Goal: Task Accomplishment & Management: Use online tool/utility

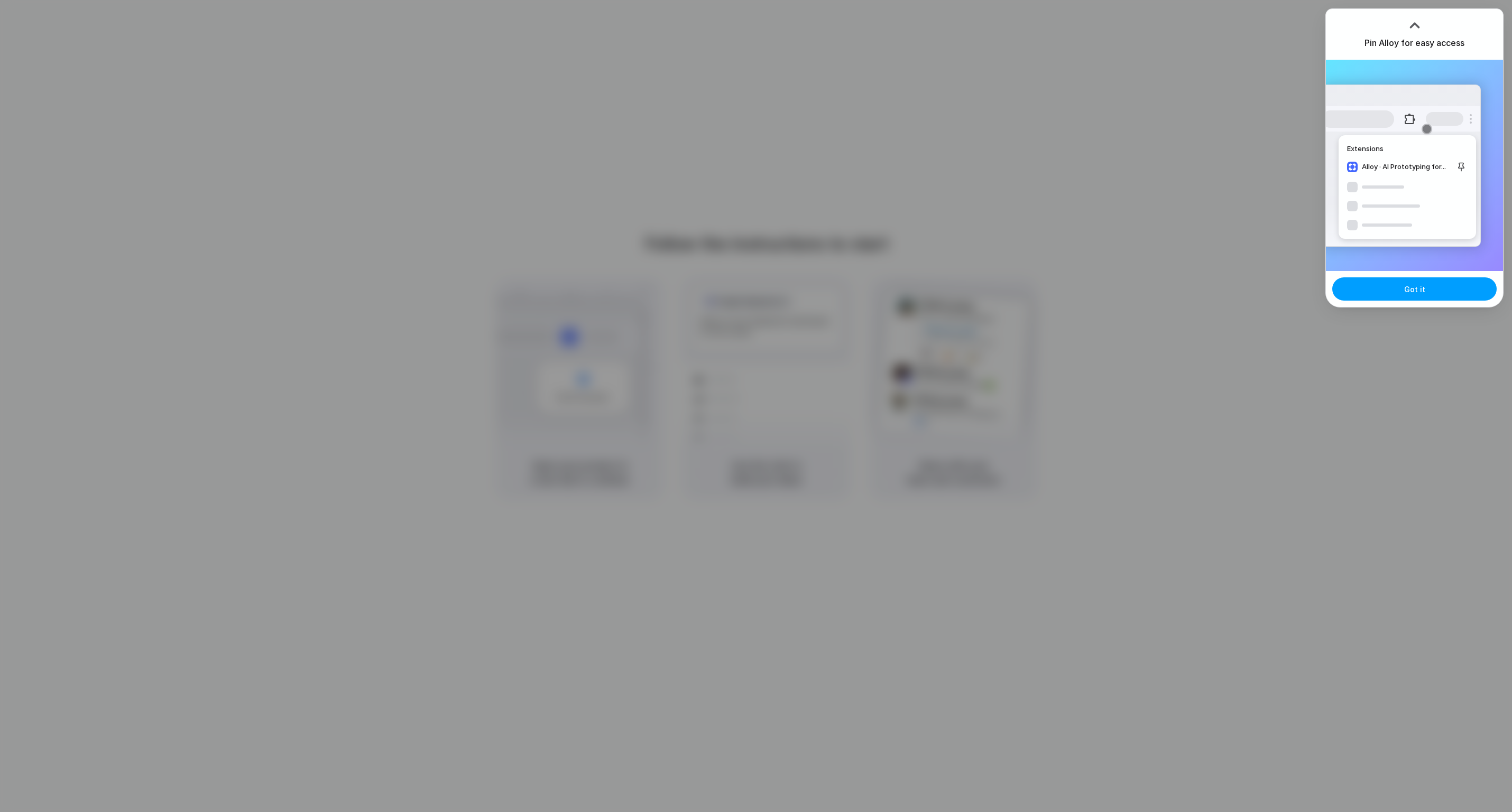
click at [1432, 288] on button "Got it" at bounding box center [1414, 288] width 164 height 23
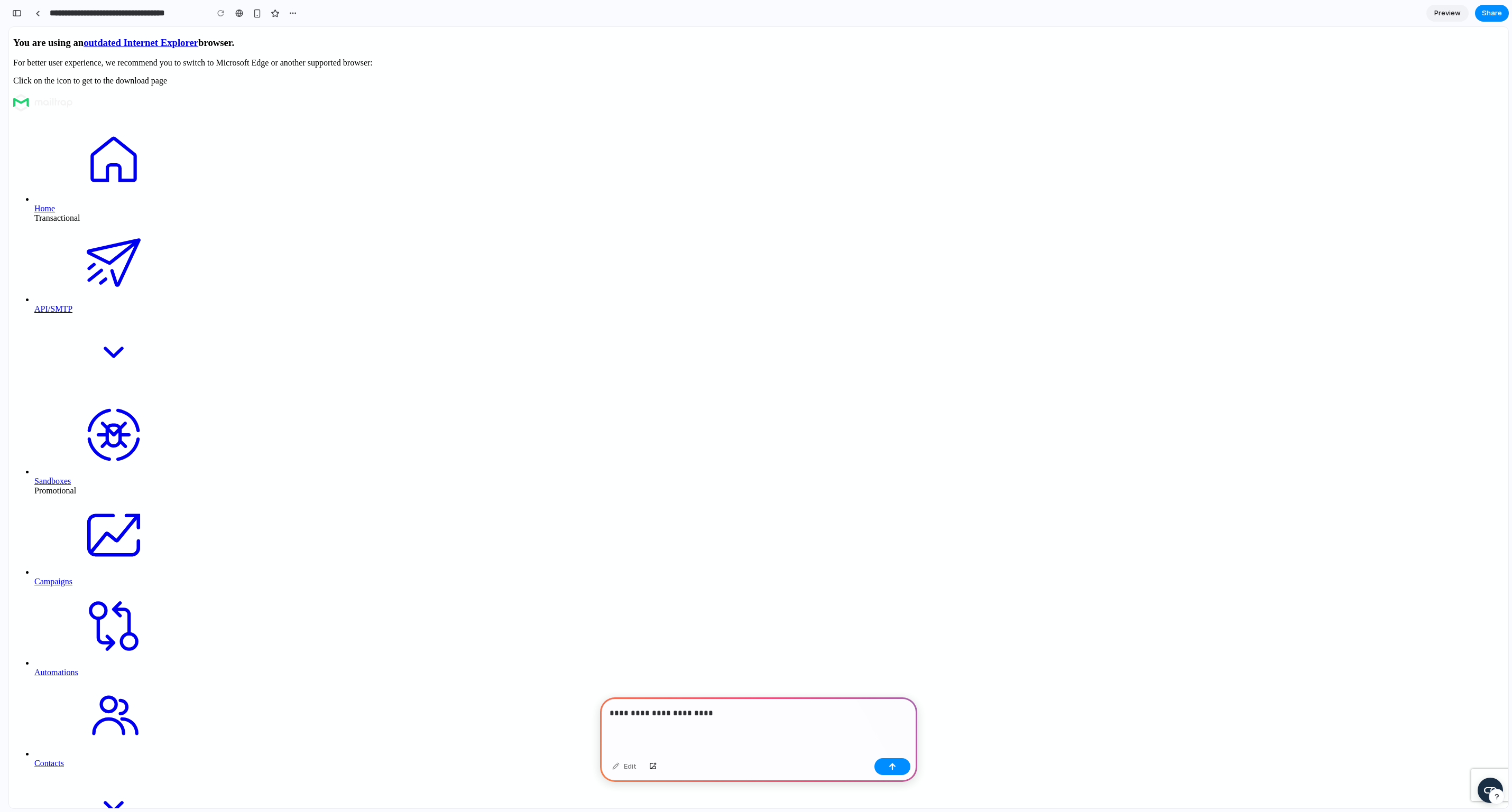
click at [660, 707] on p "**********" at bounding box center [756, 713] width 294 height 13
click at [756, 712] on p "**********" at bounding box center [756, 713] width 294 height 13
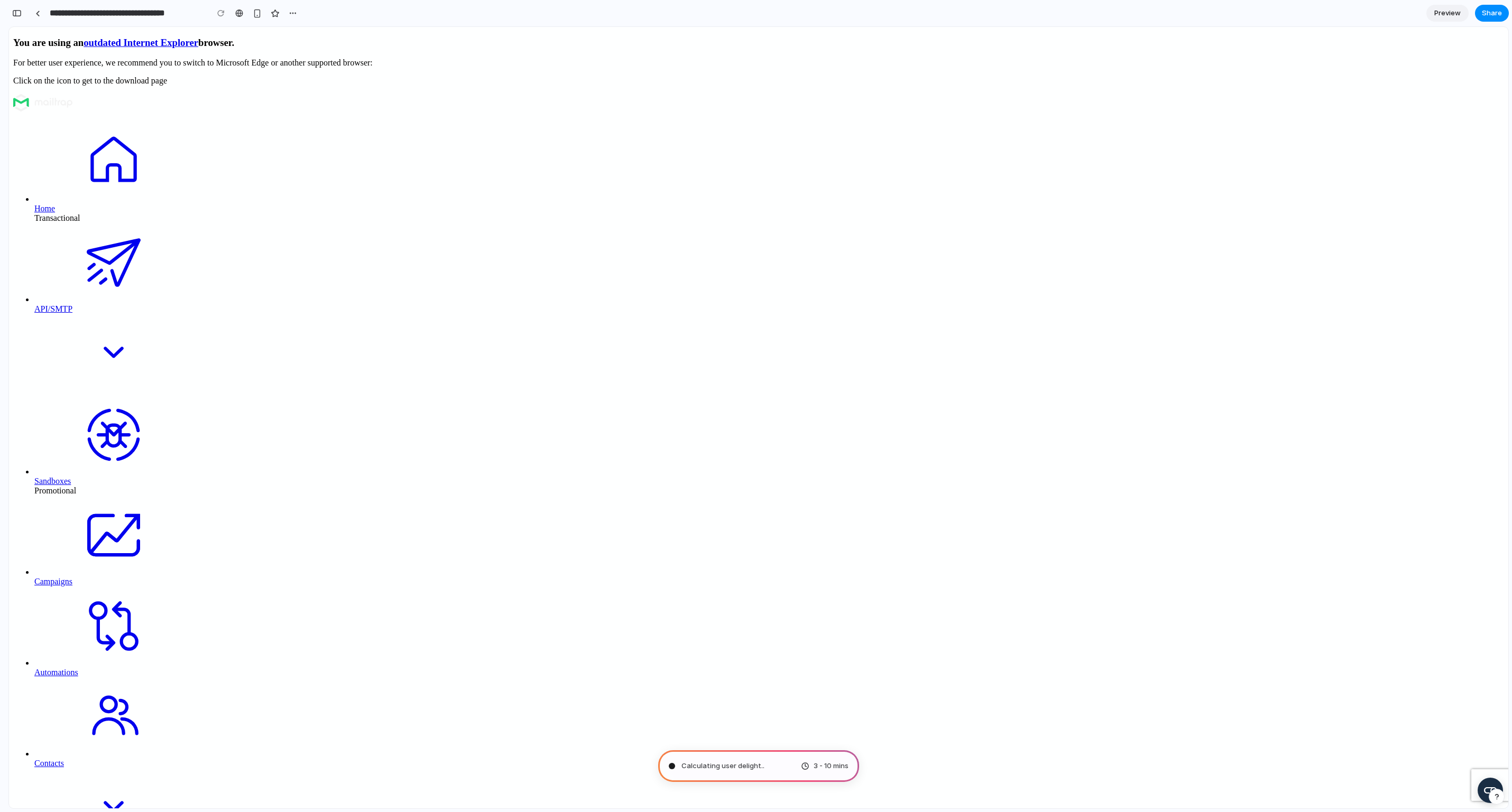
type input "**********"
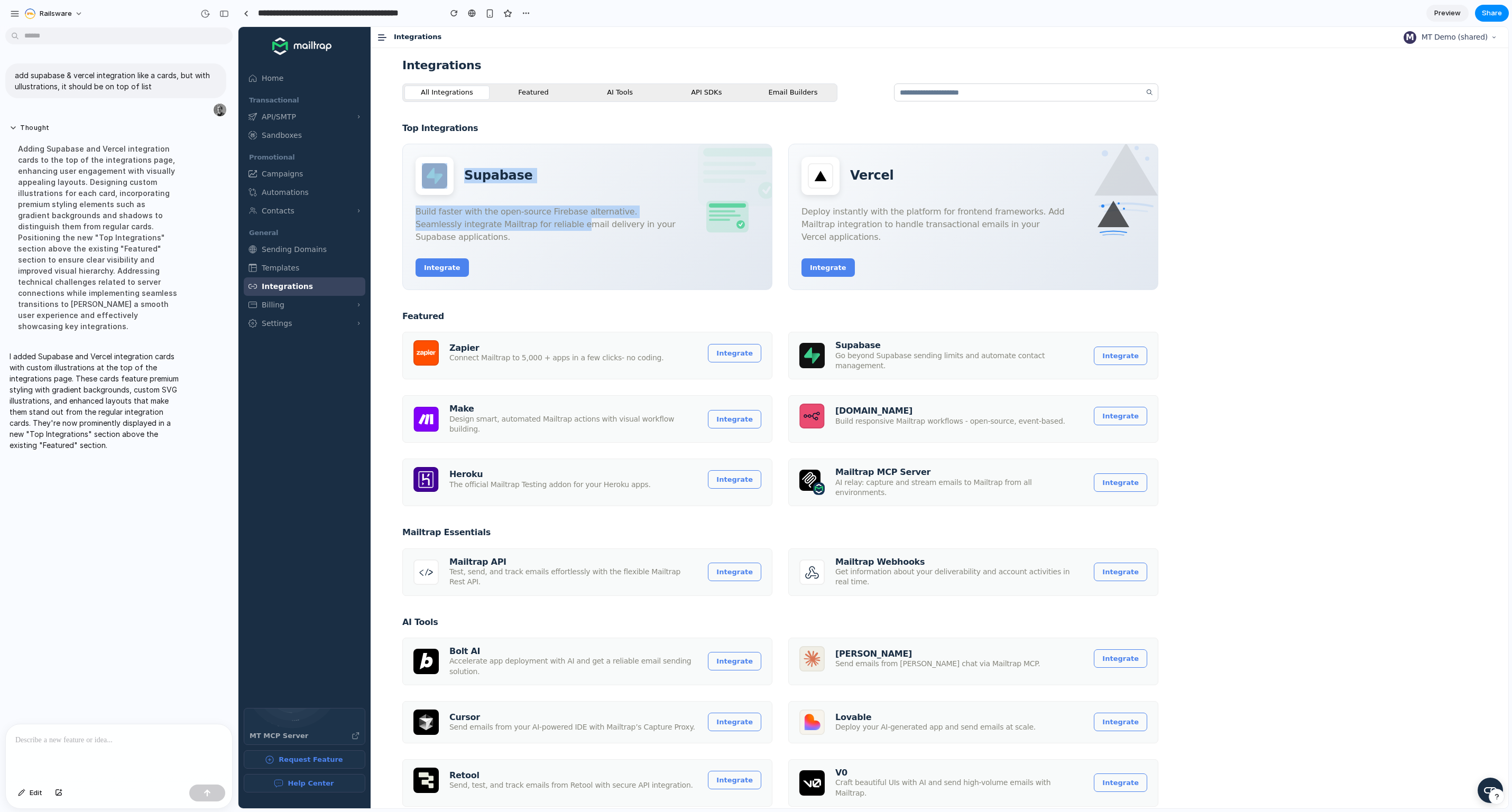
drag, startPoint x: 440, startPoint y: 201, endPoint x: 536, endPoint y: 232, distance: 100.9
click at [530, 229] on div "Supabase Build faster with the open-source Firebase alternative. Seamlessly int…" at bounding box center [547, 217] width 264 height 120
drag, startPoint x: 539, startPoint y: 235, endPoint x: 558, endPoint y: 239, distance: 19.4
click at [540, 235] on p "Build faster with the open-source Firebase alternative. Seamlessly integrate Ma…" at bounding box center [547, 224] width 264 height 38
drag, startPoint x: 638, startPoint y: 219, endPoint x: 553, endPoint y: 215, distance: 85.1
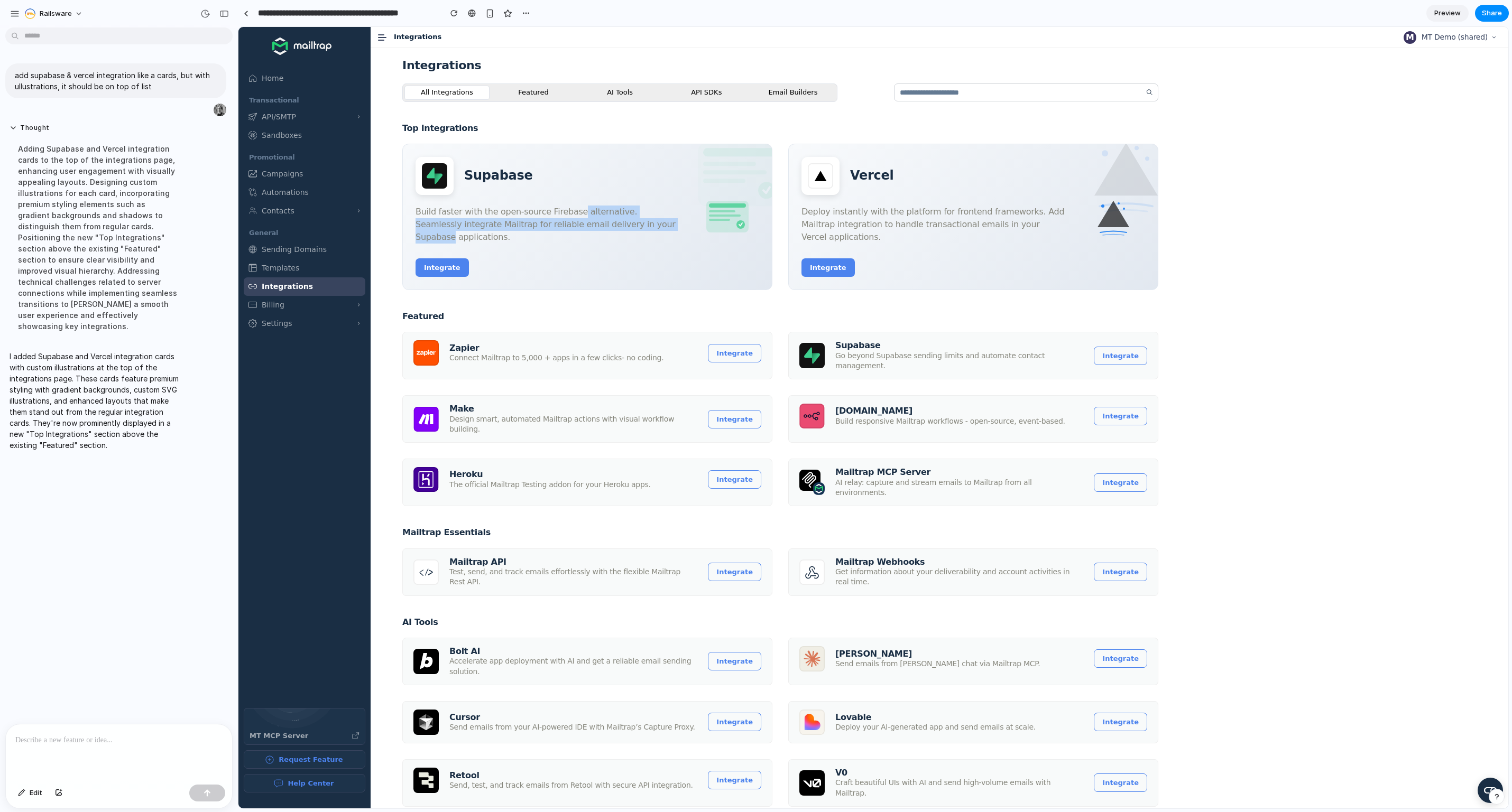
click at [553, 215] on p "Build faster with the open-source Firebase alternative. Seamlessly integrate Ma…" at bounding box center [547, 224] width 264 height 38
click at [440, 264] on button "Integrate" at bounding box center [443, 267] width 54 height 19
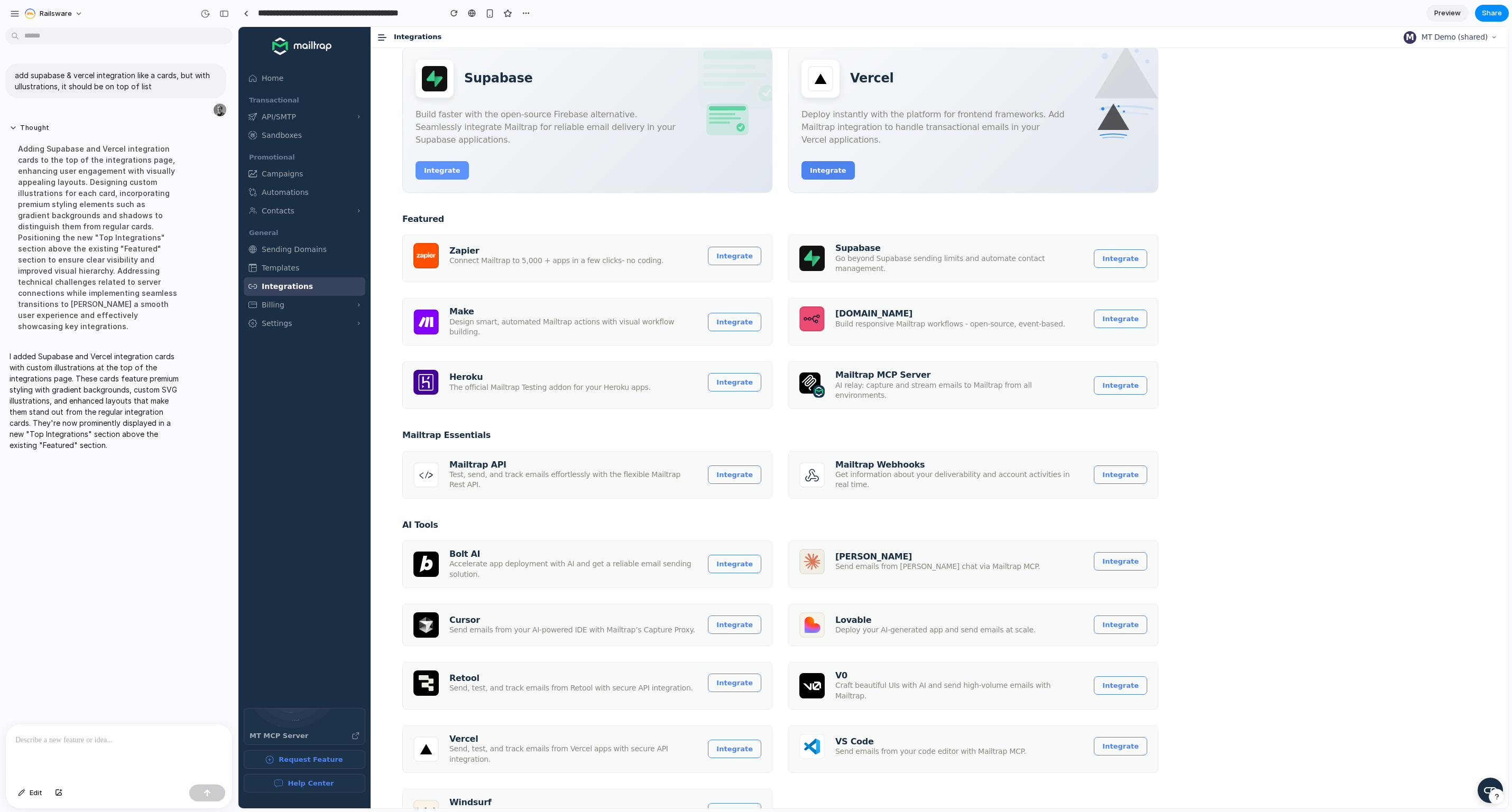
scroll to position [83, 0]
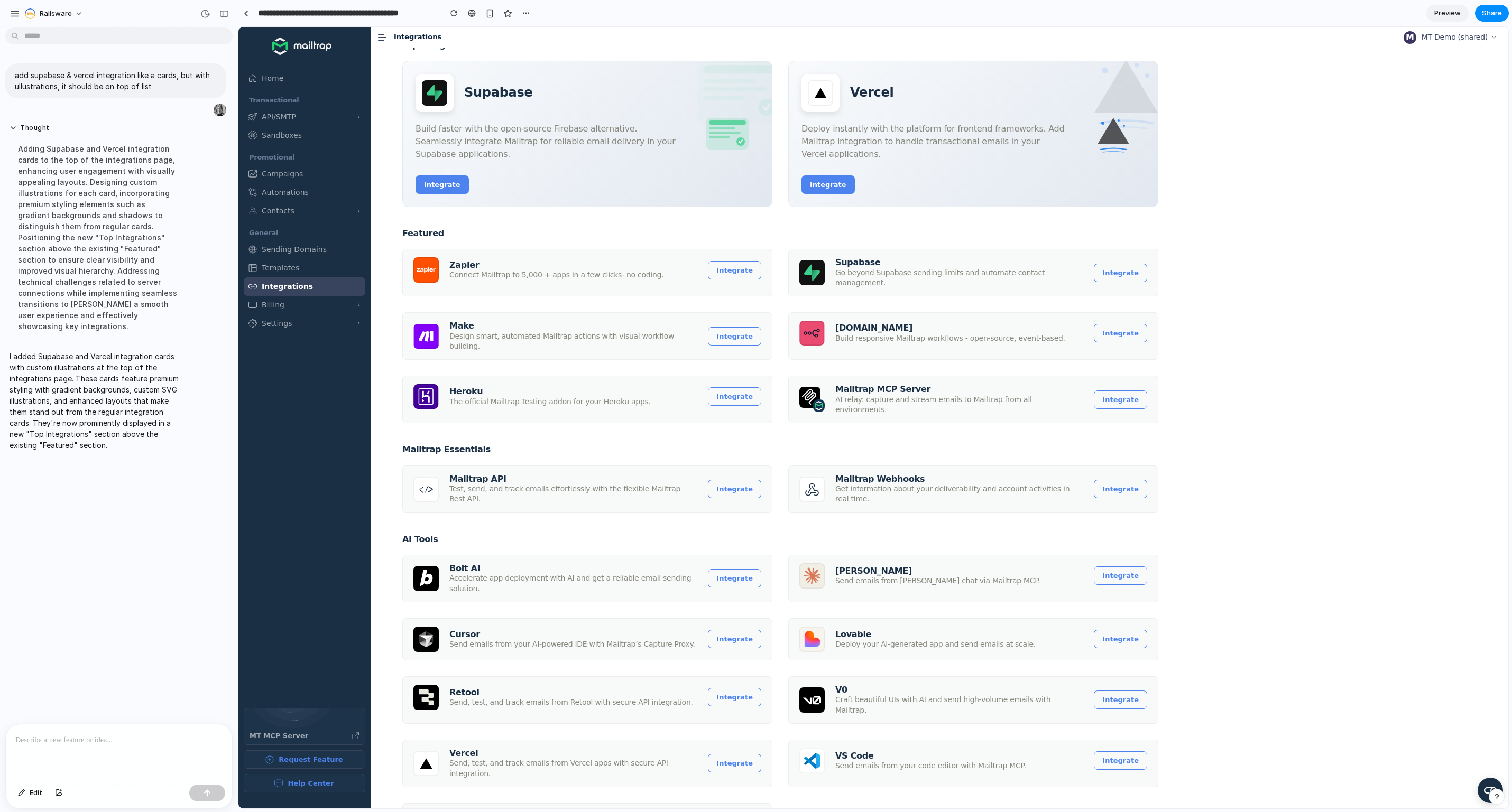
drag, startPoint x: 509, startPoint y: 136, endPoint x: 519, endPoint y: 154, distance: 20.6
click at [518, 153] on p "Build faster with the open-source Firebase alternative. Seamlessly integrate Ma…" at bounding box center [547, 141] width 264 height 38
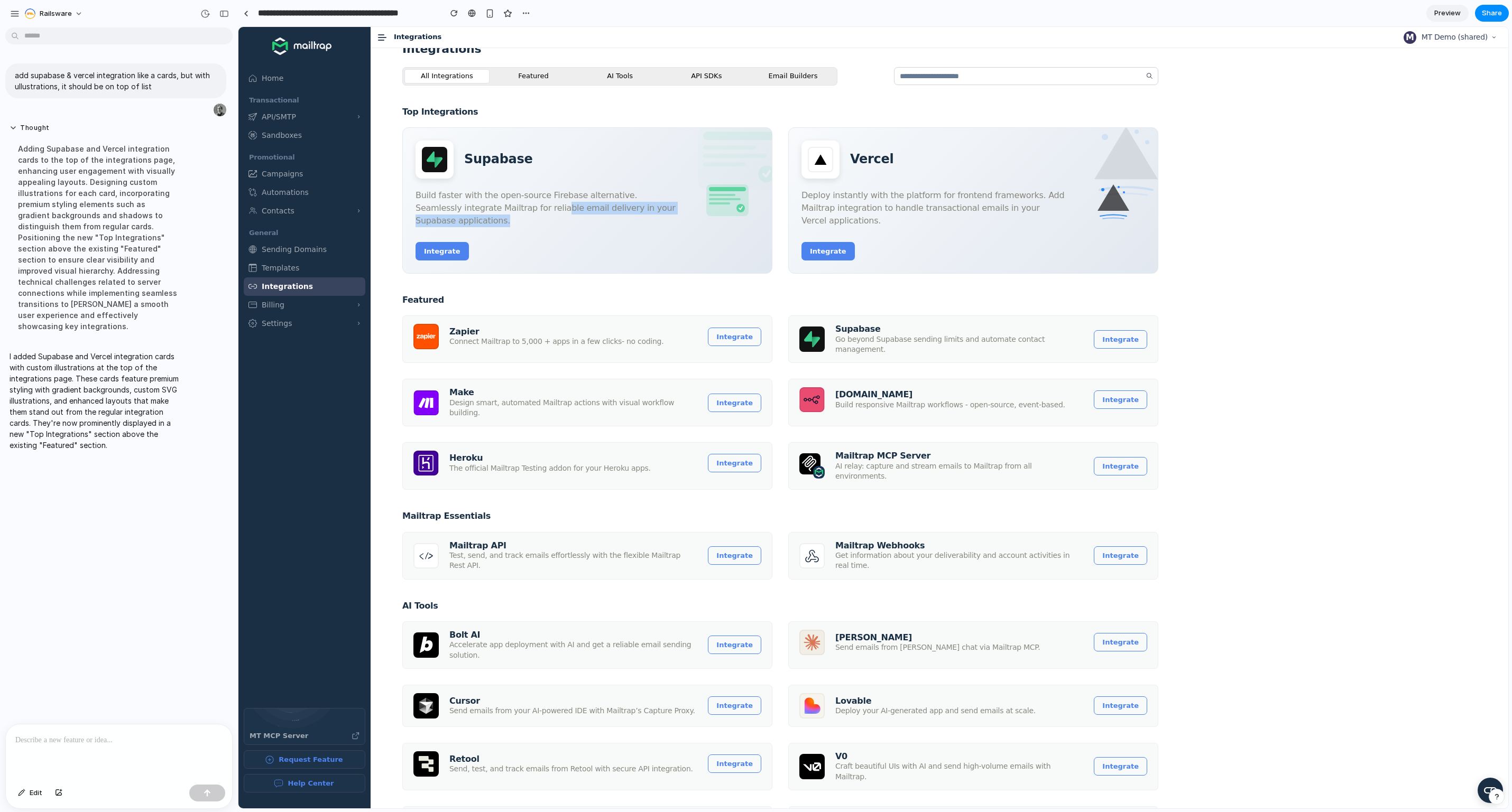
scroll to position [0, 0]
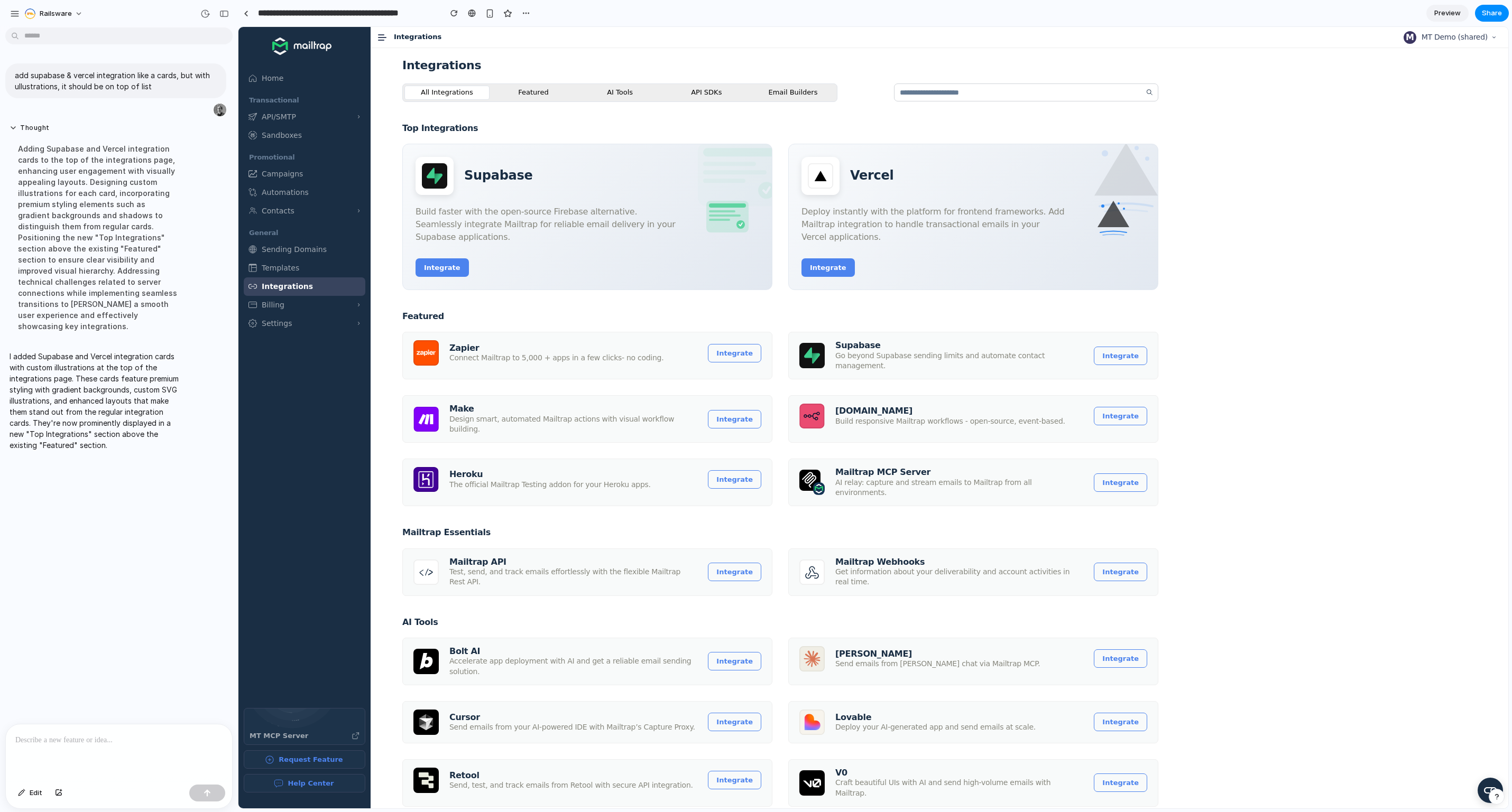
click at [563, 213] on p "Build faster with the open-source Firebase alternative. Seamlessly integrate Ma…" at bounding box center [547, 224] width 264 height 38
drag, startPoint x: 578, startPoint y: 246, endPoint x: 514, endPoint y: 208, distance: 74.4
click at [514, 208] on div "Supabase Build faster with the open-source Firebase alternative. Seamlessly int…" at bounding box center [547, 217] width 264 height 120
drag, startPoint x: 514, startPoint y: 210, endPoint x: 570, endPoint y: 233, distance: 60.5
click at [566, 232] on p "Build faster with the open-source Firebase alternative. Seamlessly integrate Ma…" at bounding box center [547, 224] width 264 height 38
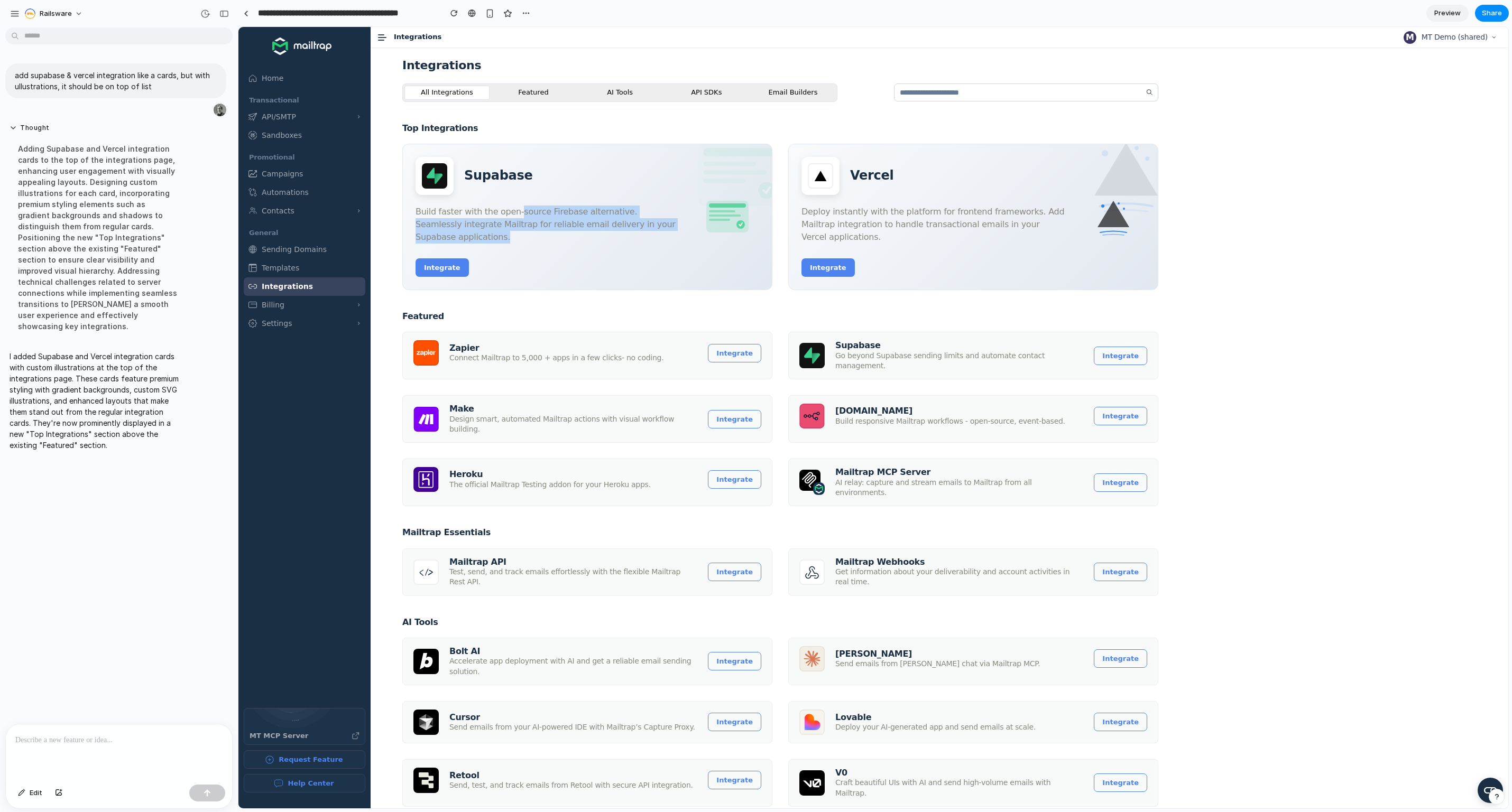
click at [577, 236] on p "Build faster with the open-source Firebase alternative. Seamlessly integrate Ma…" at bounding box center [547, 224] width 264 height 38
drag, startPoint x: 819, startPoint y: 210, endPoint x: 858, endPoint y: 234, distance: 45.8
click at [853, 233] on p "Deploy instantly with the platform for frontend frameworks. Add Mailtrap integr…" at bounding box center [933, 224] width 264 height 38
click at [858, 234] on p "Deploy instantly with the platform for frontend frameworks. Add Mailtrap integr…" at bounding box center [933, 224] width 264 height 38
